Goal: Check status: Check status

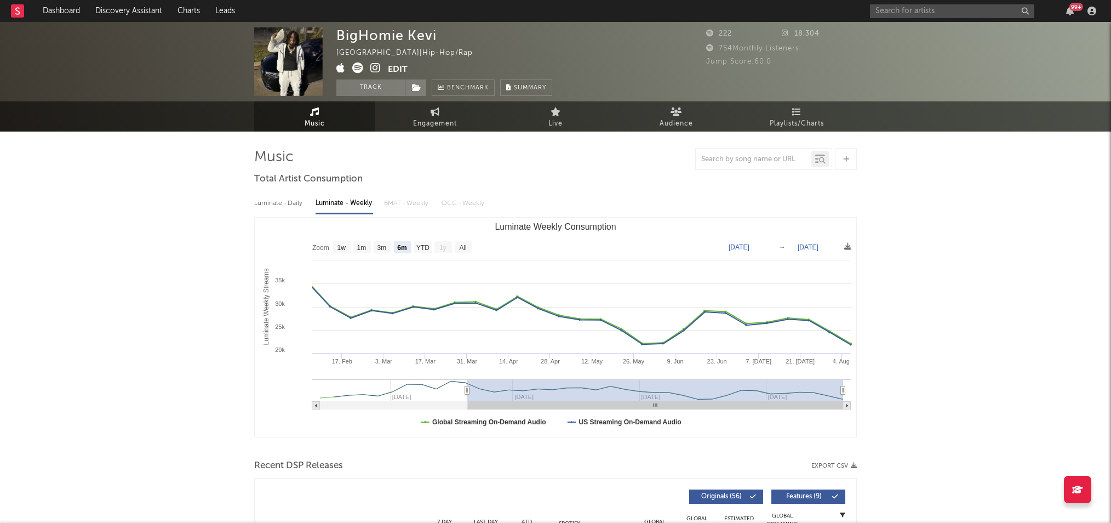
select select "6m"
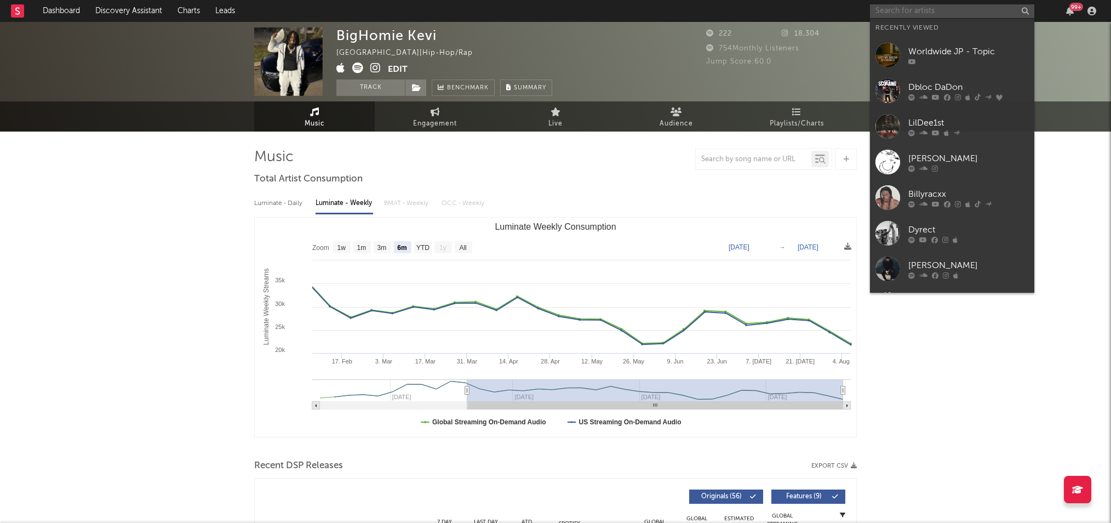
click at [885, 11] on input "text" at bounding box center [952, 11] width 164 height 14
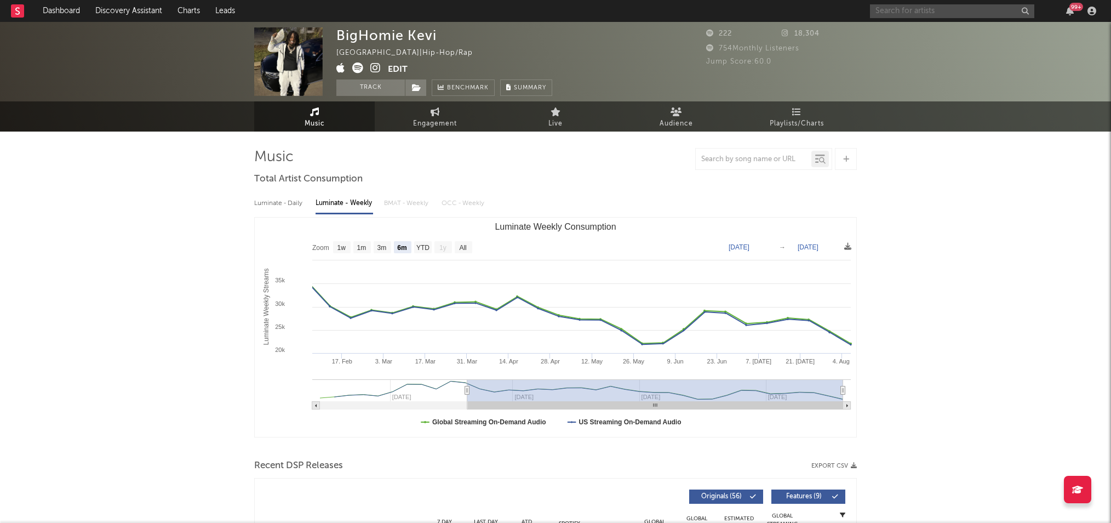
paste input "[URL][DOMAIN_NAME]"
type input "[URL][DOMAIN_NAME]"
click at [954, 33] on div "Worldwide JP" at bounding box center [969, 36] width 121 height 13
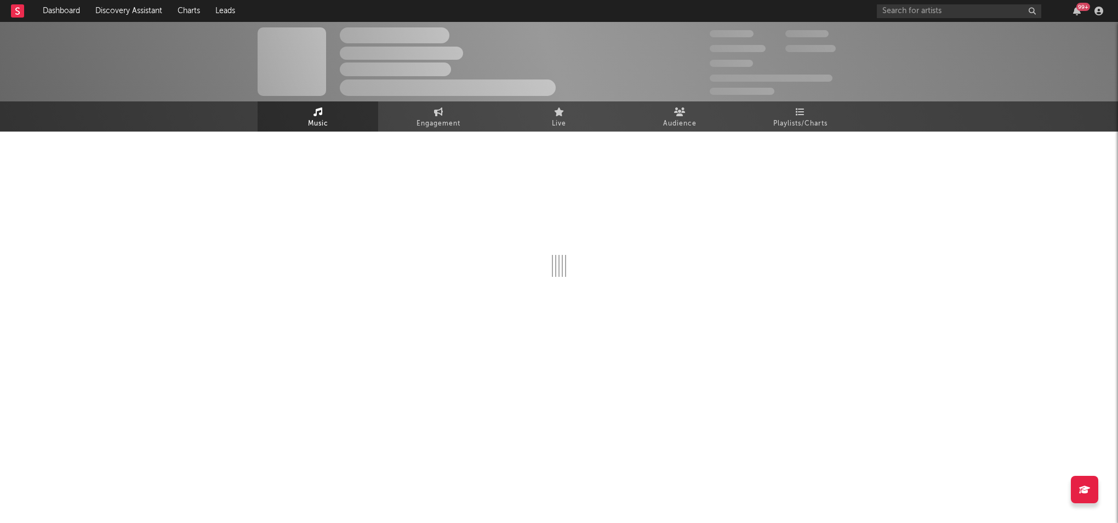
select select "1w"
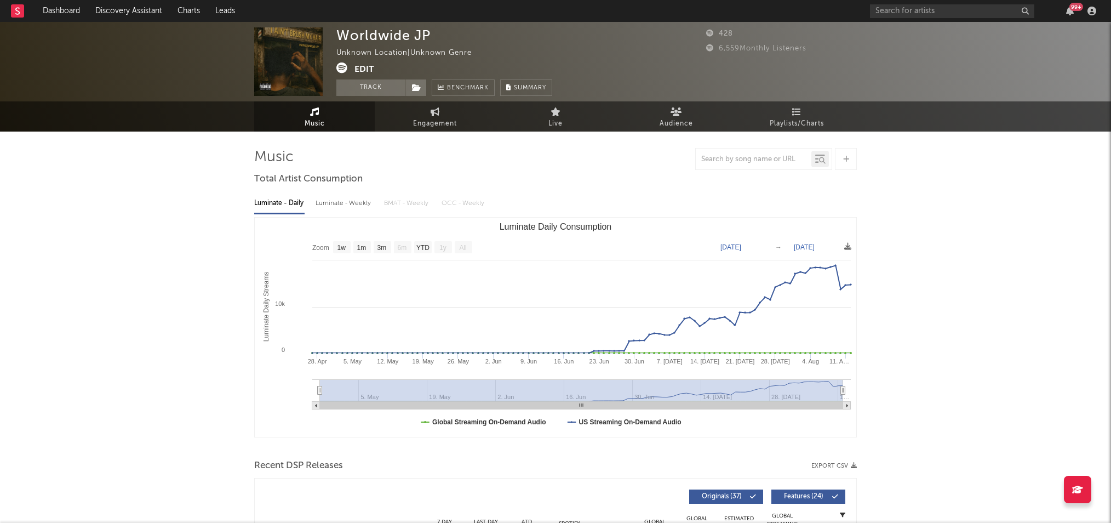
click at [329, 207] on div "Luminate - Weekly" at bounding box center [345, 203] width 58 height 19
select select "1w"
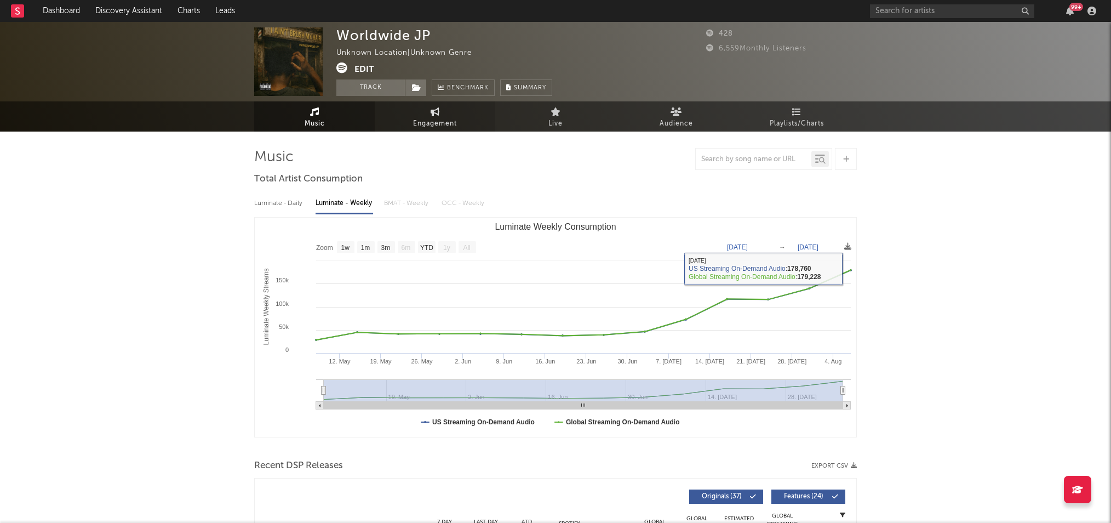
click at [426, 124] on span "Engagement" at bounding box center [435, 123] width 44 height 13
select select "1w"
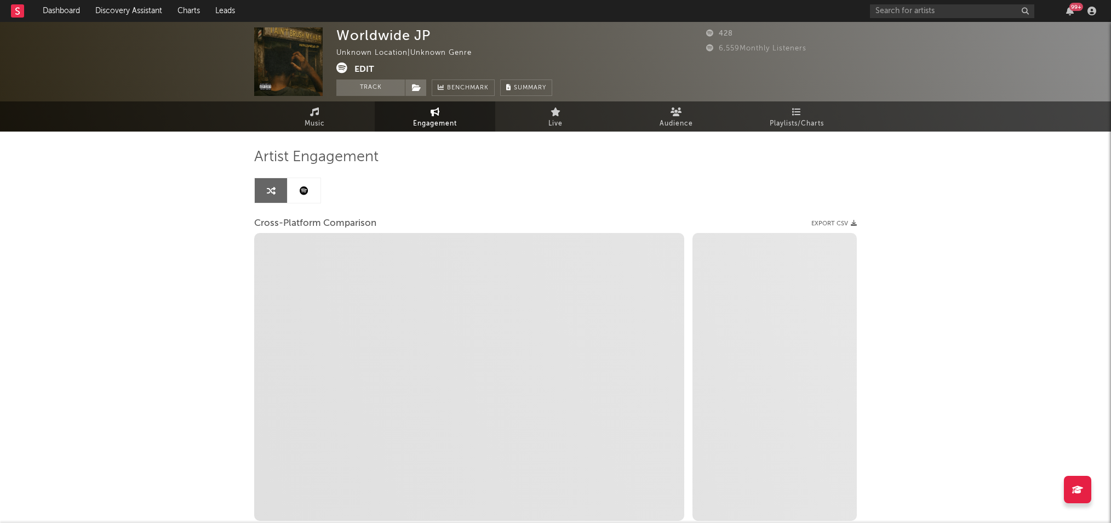
select select "1m"
